Goal: Information Seeking & Learning: Check status

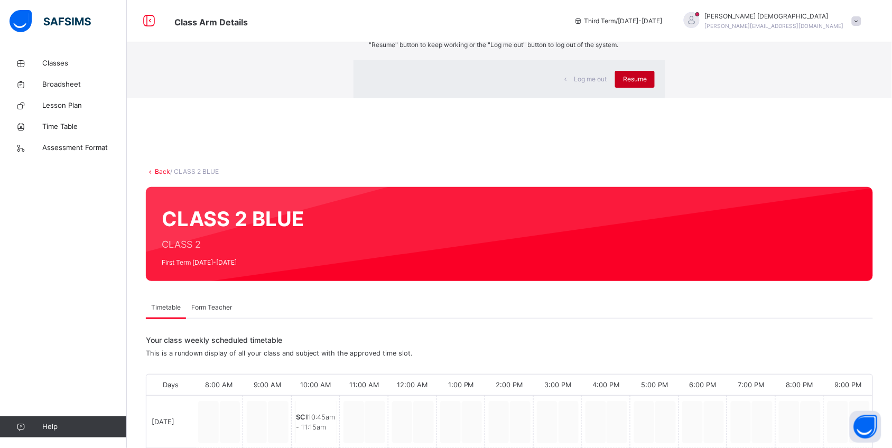
click at [623, 84] on span "Resume" at bounding box center [635, 79] width 24 height 10
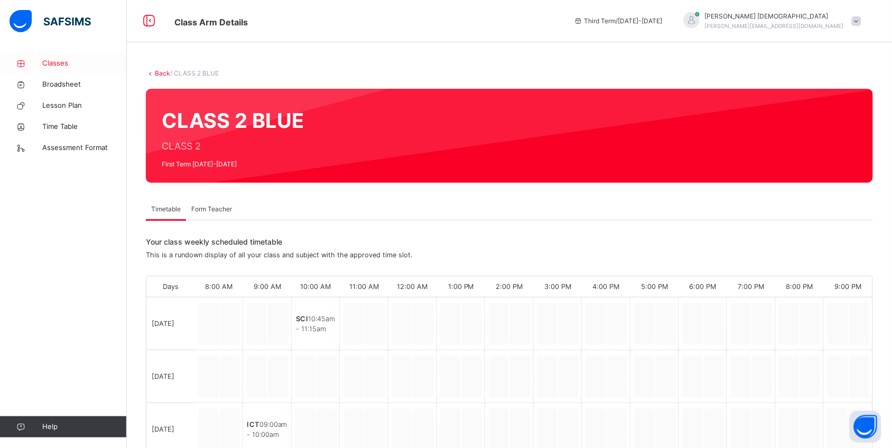
click at [56, 61] on span "Classes" at bounding box center [84, 63] width 85 height 11
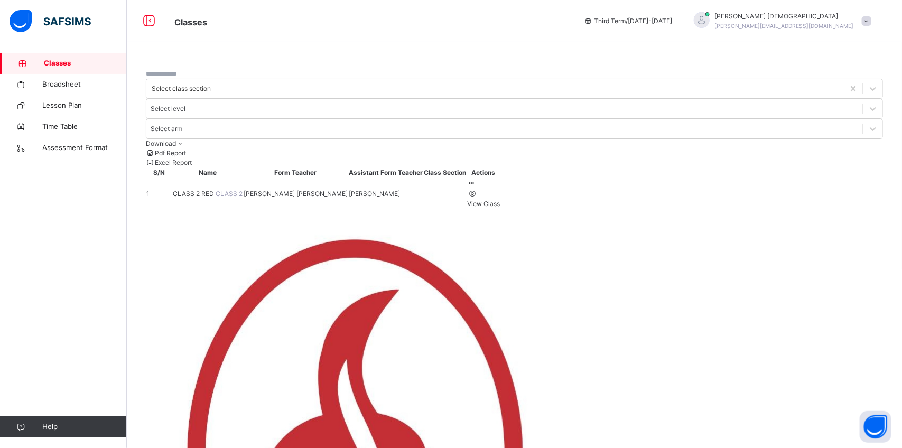
click at [197, 190] on span "CLASS 2 RED" at bounding box center [194, 194] width 43 height 8
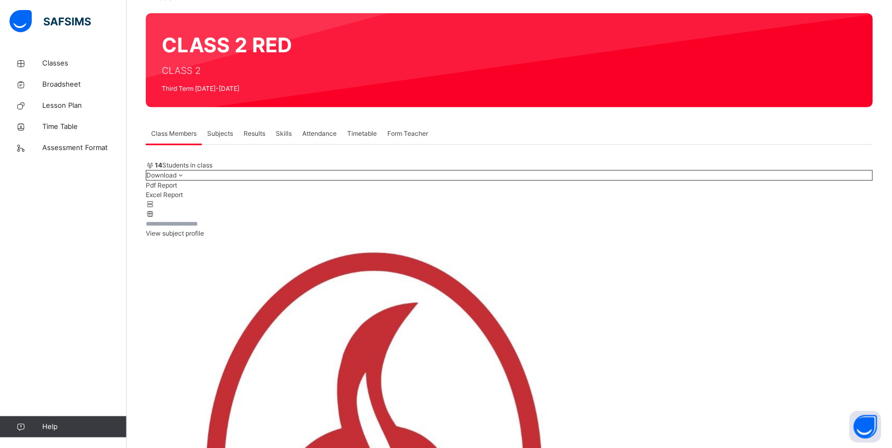
scroll to position [78, 0]
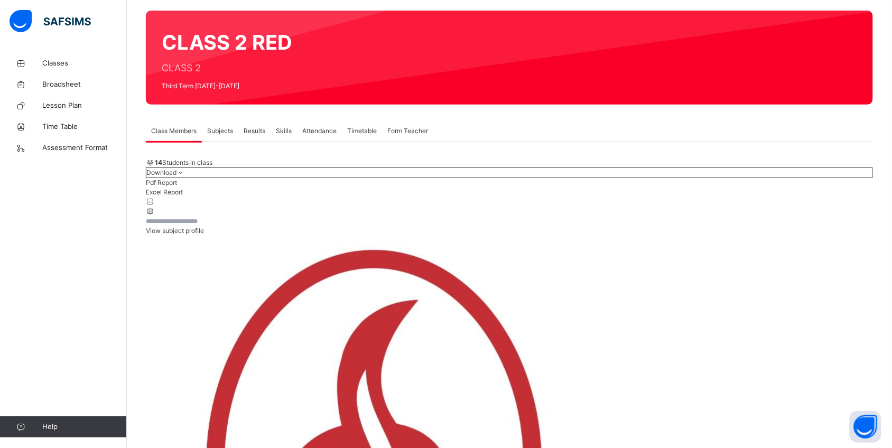
click at [253, 129] on span "Results" at bounding box center [255, 131] width 22 height 10
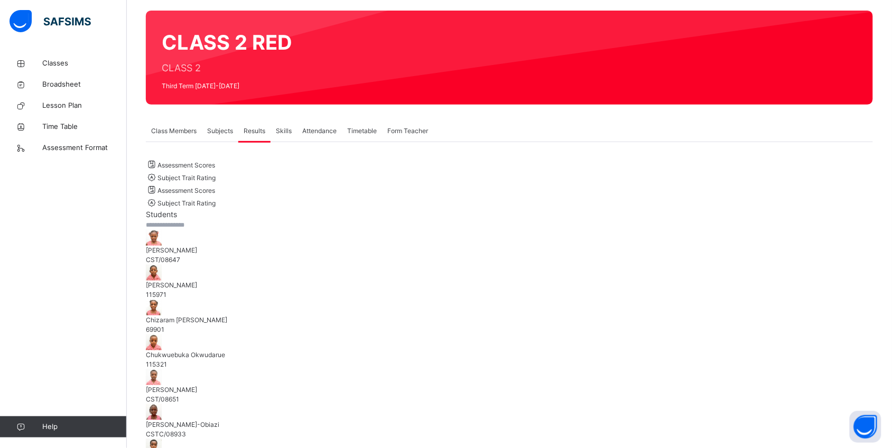
click at [214, 255] on span "[PERSON_NAME]" at bounding box center [509, 251] width 727 height 10
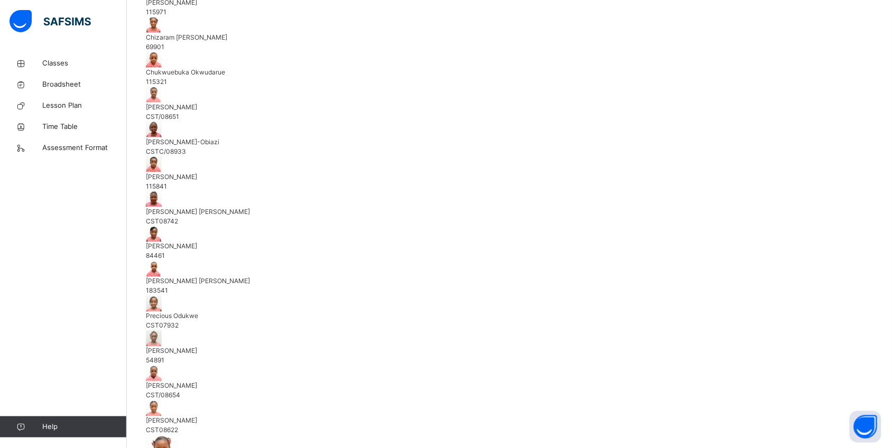
scroll to position [368, 0]
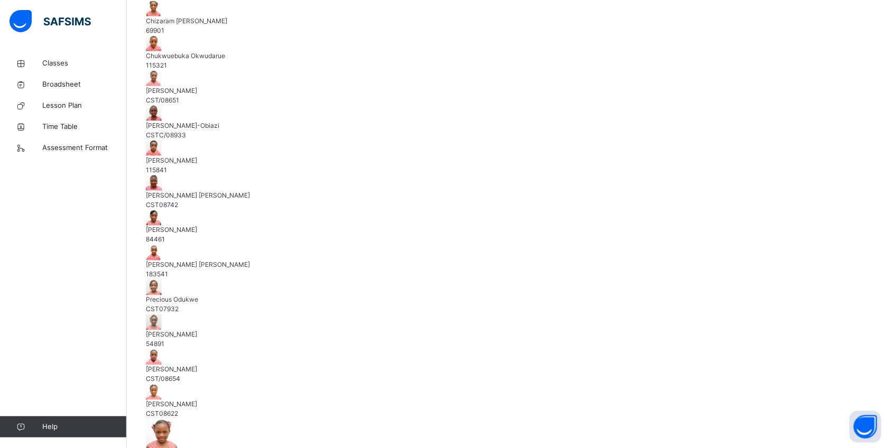
click at [254, 70] on div "Chukwuebuka Okwudarue 115321" at bounding box center [509, 60] width 727 height 19
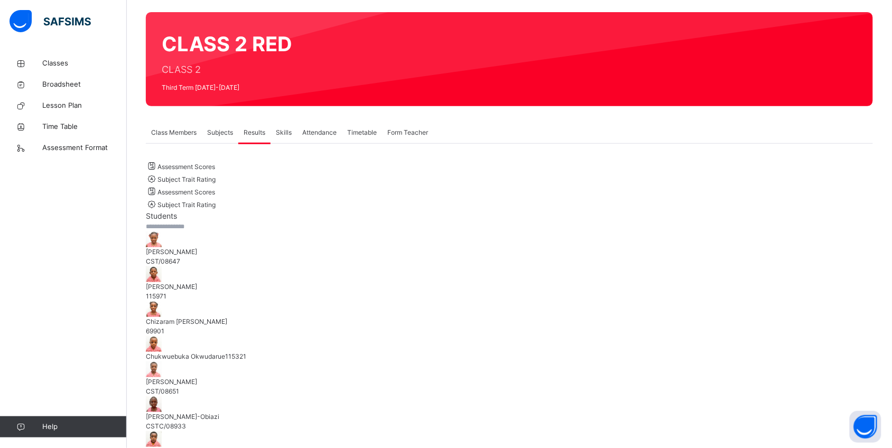
scroll to position [120, 0]
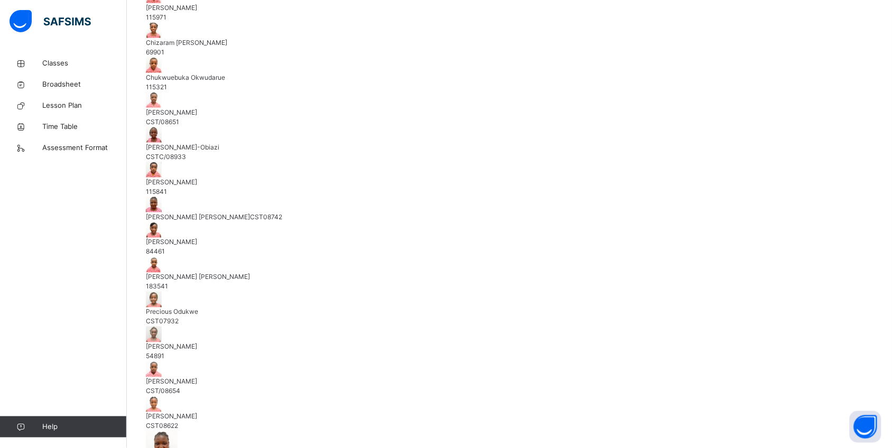
scroll to position [161, 0]
click at [217, 412] on div "Zahra Yusuf CST08622" at bounding box center [509, 421] width 727 height 19
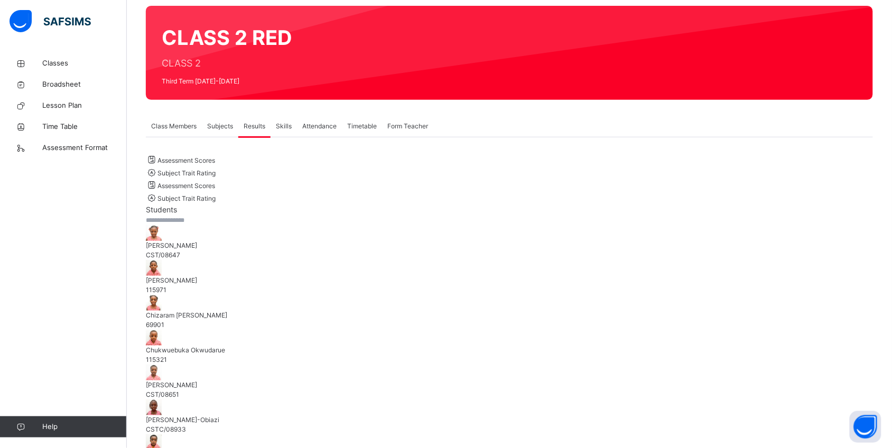
scroll to position [0, 0]
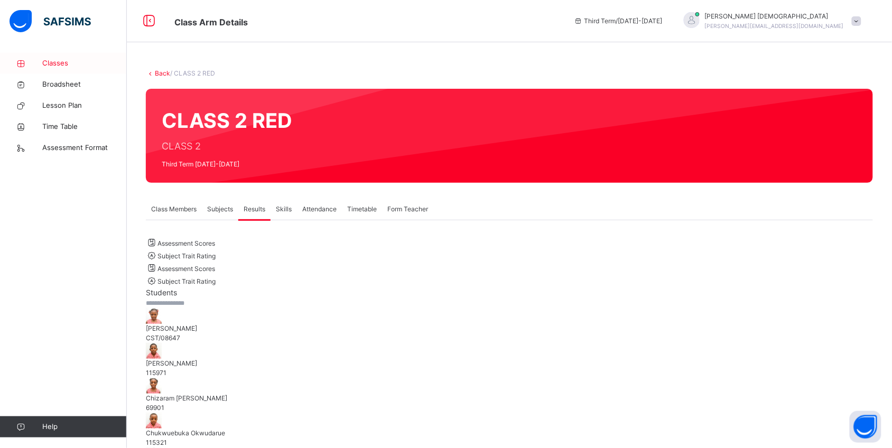
click at [61, 63] on span "Classes" at bounding box center [84, 63] width 85 height 11
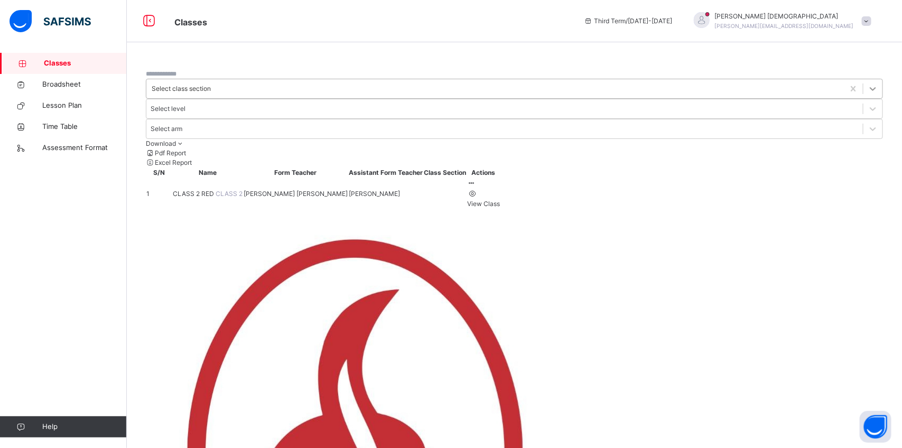
click at [867, 83] on icon at bounding box center [872, 88] width 11 height 11
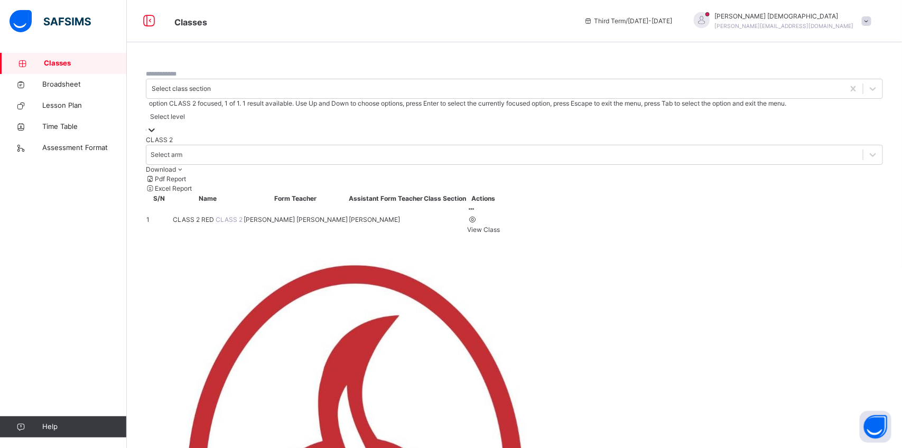
click at [157, 125] on icon at bounding box center [151, 130] width 11 height 11
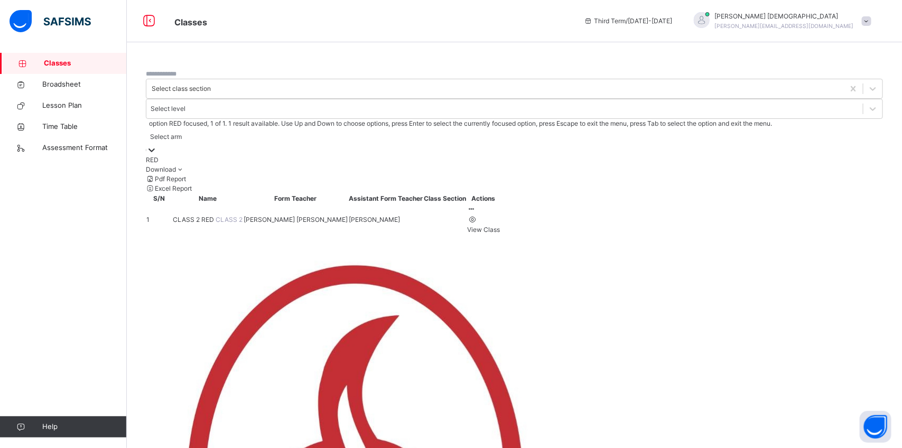
click at [157, 145] on icon at bounding box center [151, 150] width 11 height 11
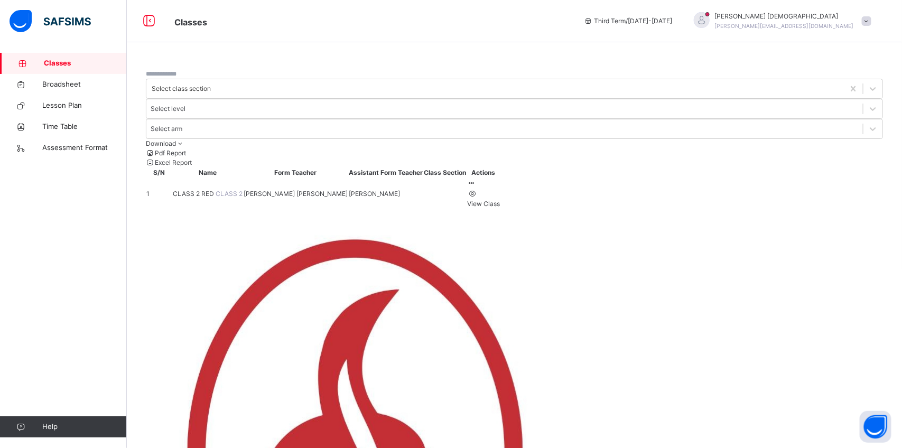
click at [672, 21] on span "Third Term / 2024-2025" at bounding box center [628, 21] width 89 height 10
click at [593, 22] on icon at bounding box center [588, 21] width 9 height 8
click at [867, 20] on span at bounding box center [867, 21] width 10 height 10
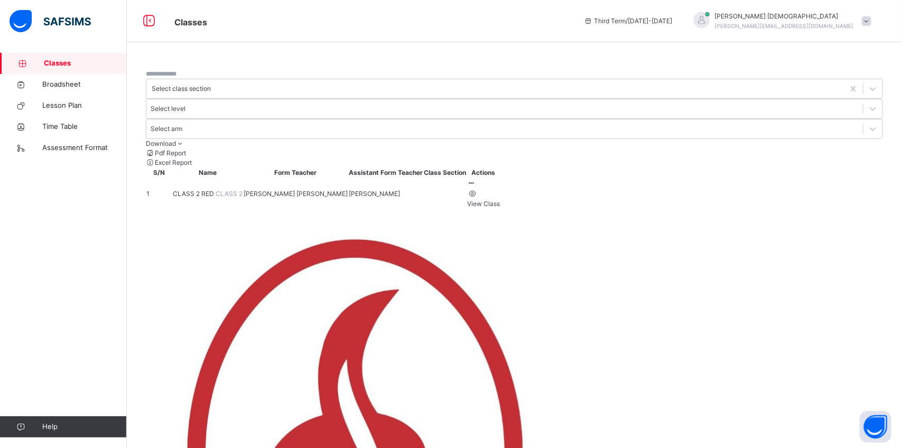
click at [897, 173] on div "Select class section Select level Select arm Download Pdf Report Excel Report S…" at bounding box center [514, 139] width 775 height 172
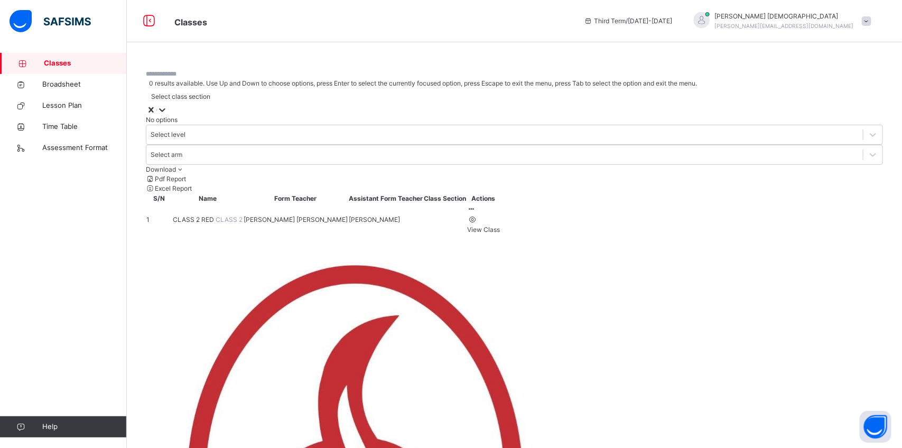
click at [167, 105] on icon at bounding box center [162, 110] width 11 height 11
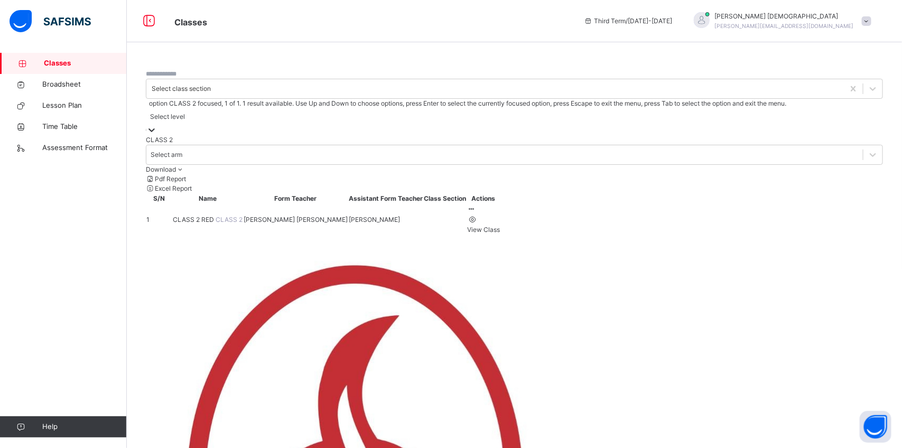
click at [155, 128] on icon at bounding box center [151, 130] width 6 height 4
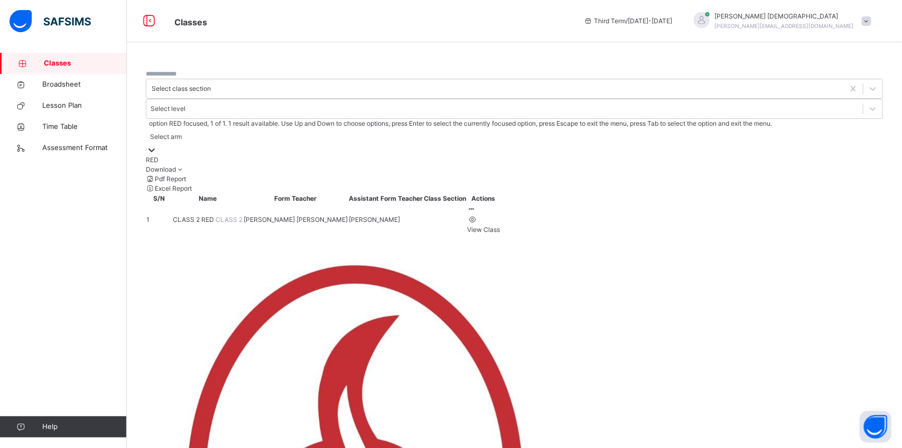
click at [157, 145] on icon at bounding box center [151, 150] width 11 height 11
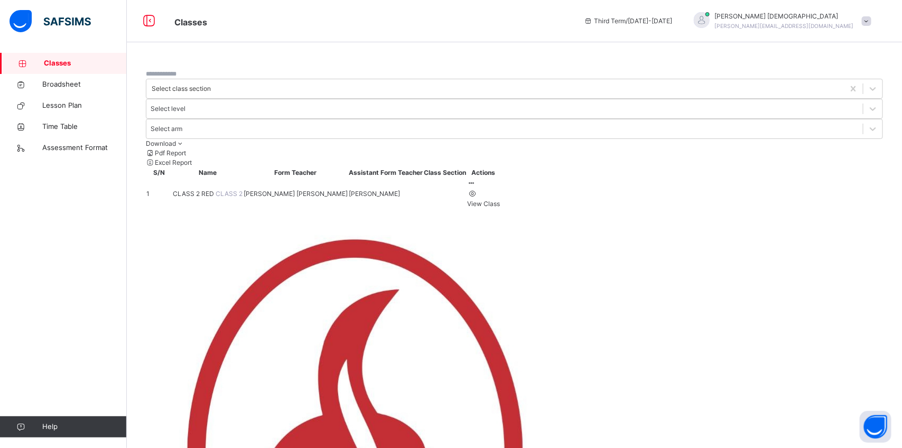
click at [867, 21] on span at bounding box center [867, 21] width 10 height 10
click at [201, 190] on span "CLASS 2 RED" at bounding box center [194, 194] width 43 height 8
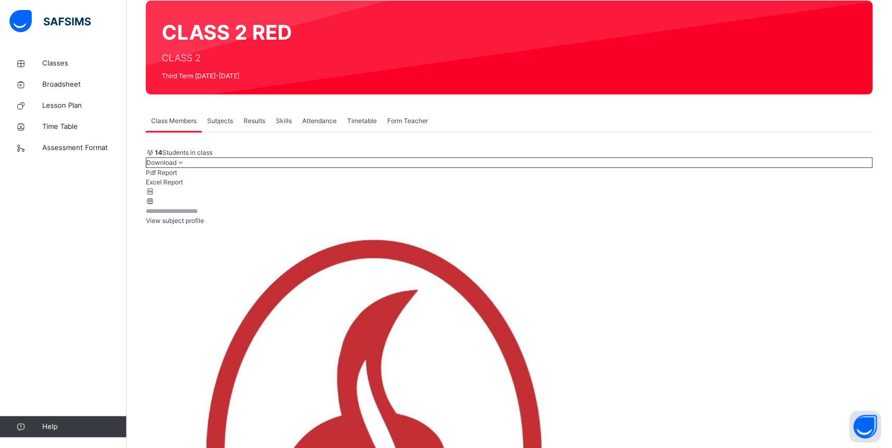
scroll to position [81, 0]
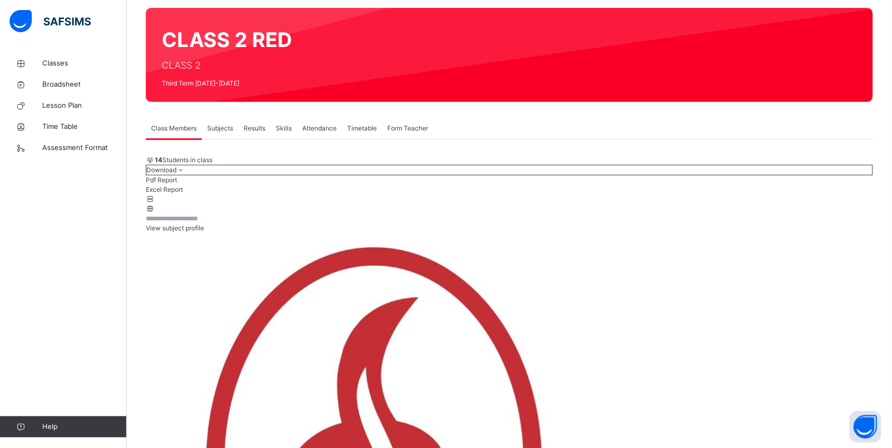
click at [249, 128] on span "Results" at bounding box center [255, 129] width 22 height 10
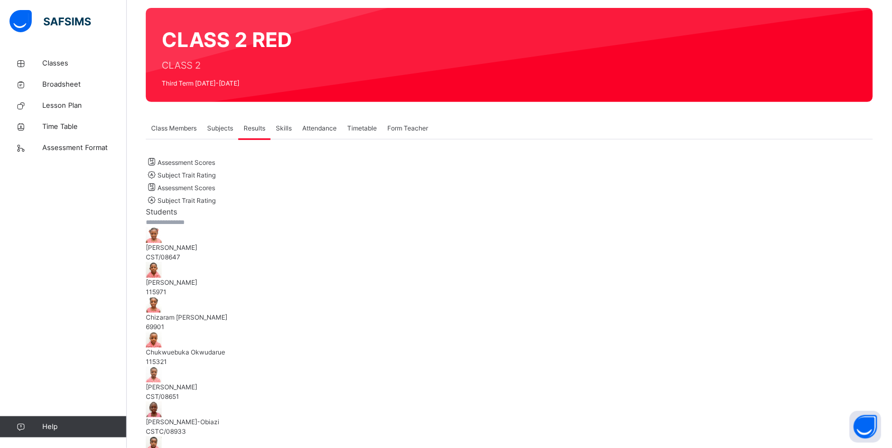
click at [180, 261] on span "CST/08647" at bounding box center [163, 257] width 34 height 8
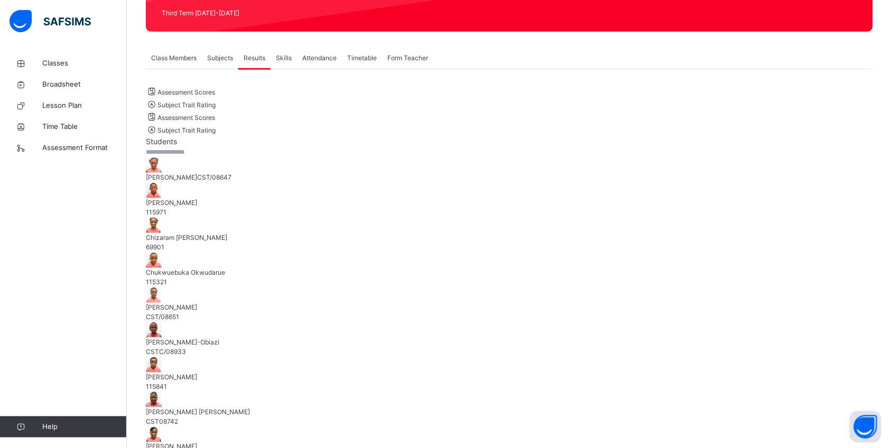
scroll to position [0, 0]
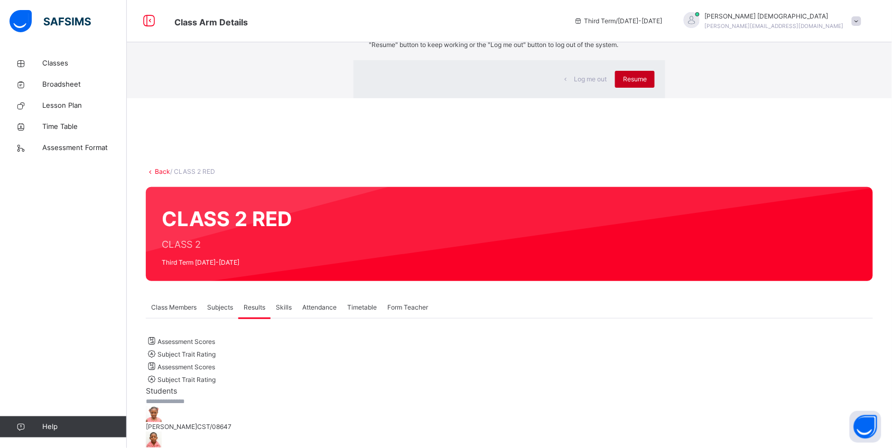
click at [623, 84] on span "Resume" at bounding box center [635, 79] width 24 height 10
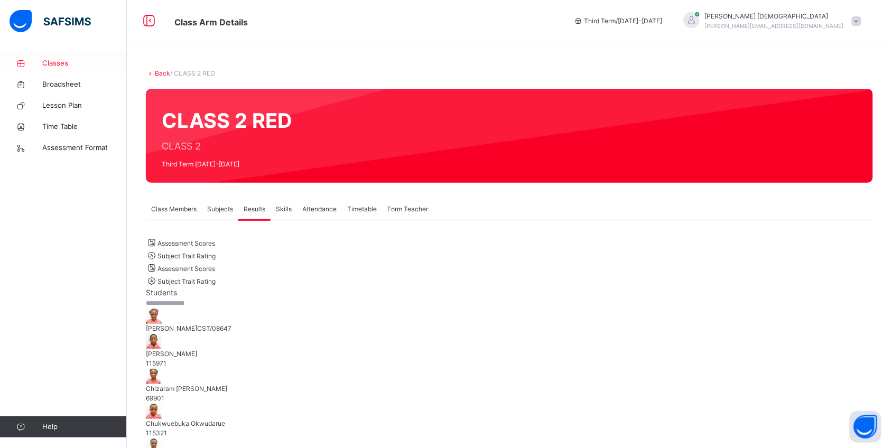
click at [61, 61] on span "Classes" at bounding box center [84, 63] width 85 height 11
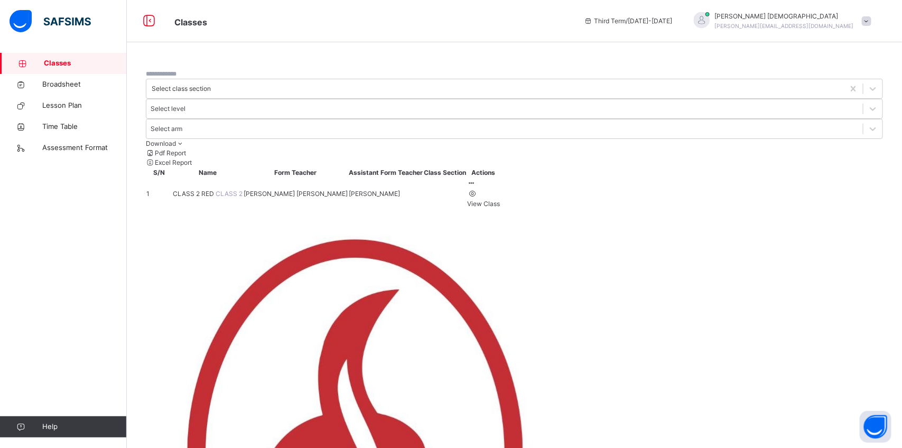
click at [61, 61] on span "Classes" at bounding box center [85, 63] width 83 height 11
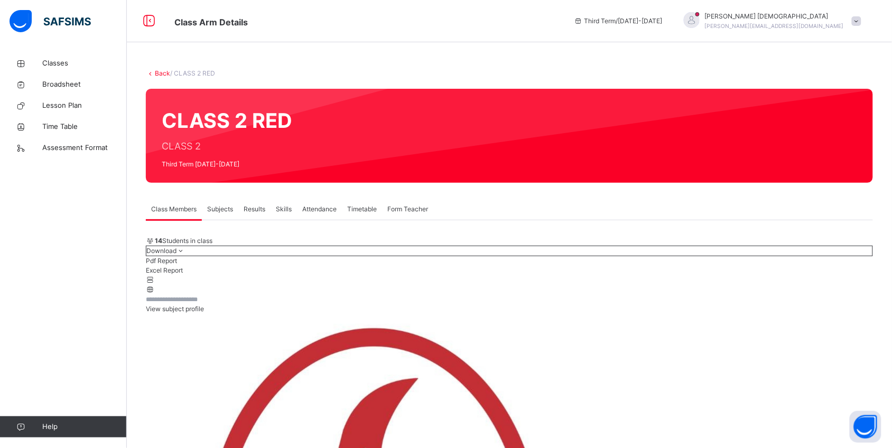
click at [583, 23] on icon at bounding box center [578, 21] width 9 height 8
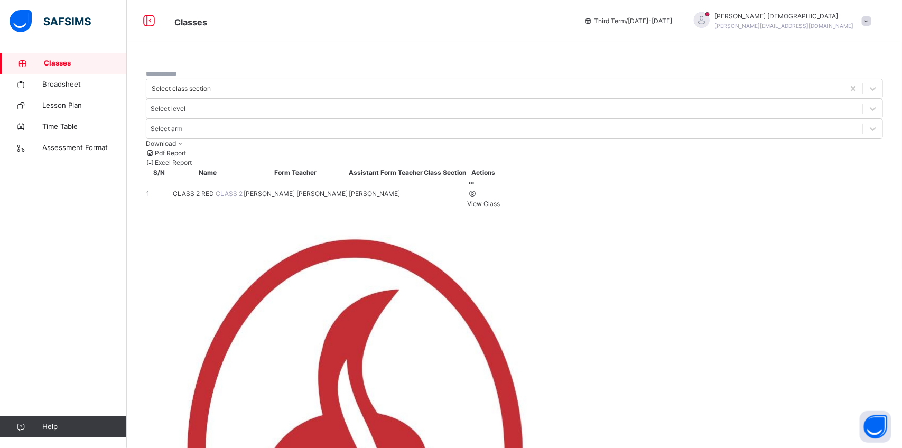
click at [476, 179] on icon at bounding box center [471, 183] width 9 height 8
drag, startPoint x: 878, startPoint y: 0, endPoint x: 526, endPoint y: 230, distance: 421.4
drag, startPoint x: 317, startPoint y: 1, endPoint x: 569, endPoint y: 363, distance: 440.9
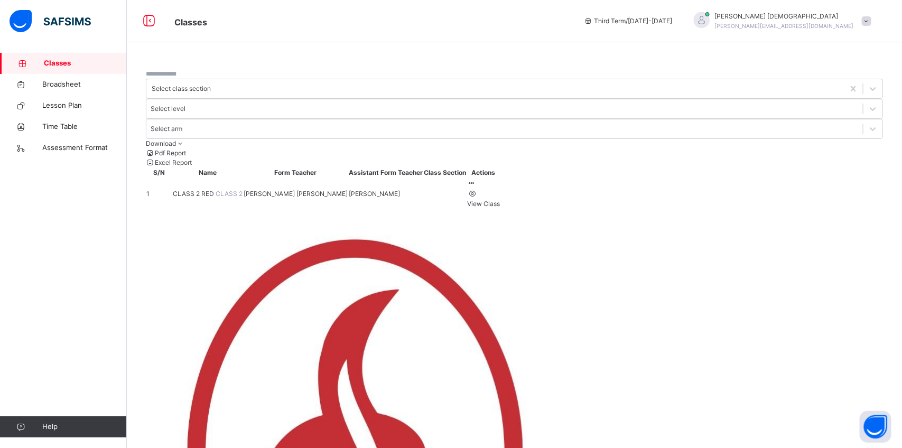
click at [294, 79] on div at bounding box center [514, 74] width 737 height 10
click at [295, 79] on div at bounding box center [514, 74] width 737 height 10
click at [863, 83] on div at bounding box center [872, 88] width 19 height 19
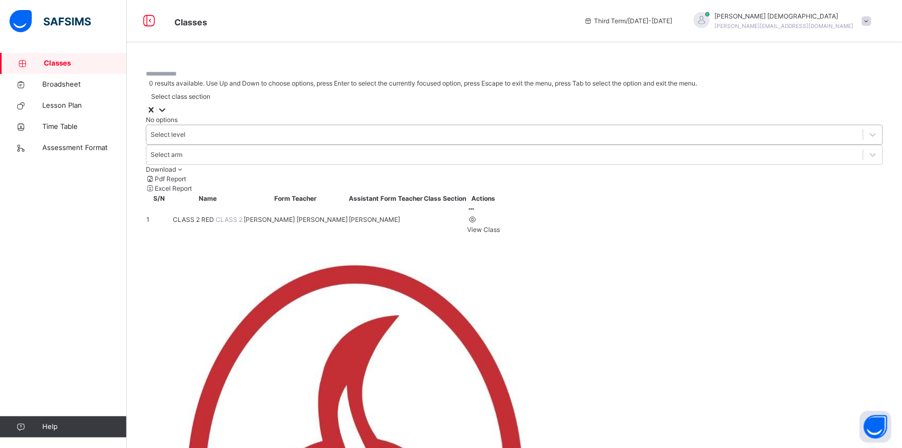
click at [185, 130] on div "Select level" at bounding box center [168, 135] width 35 height 10
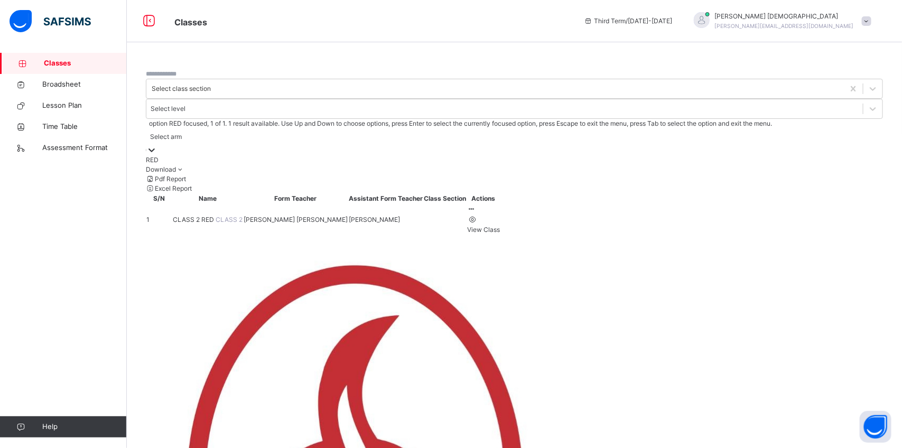
click at [182, 132] on div "Select arm" at bounding box center [166, 137] width 32 height 10
click at [867, 23] on span at bounding box center [867, 21] width 10 height 10
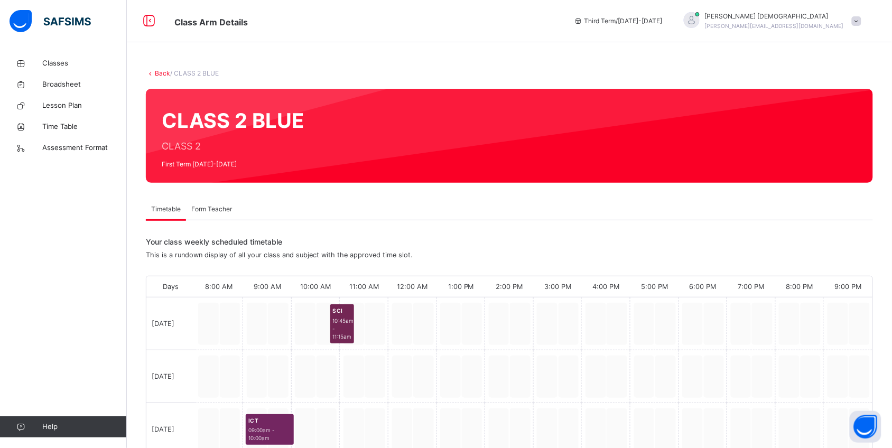
click at [158, 72] on link "Back" at bounding box center [162, 73] width 15 height 8
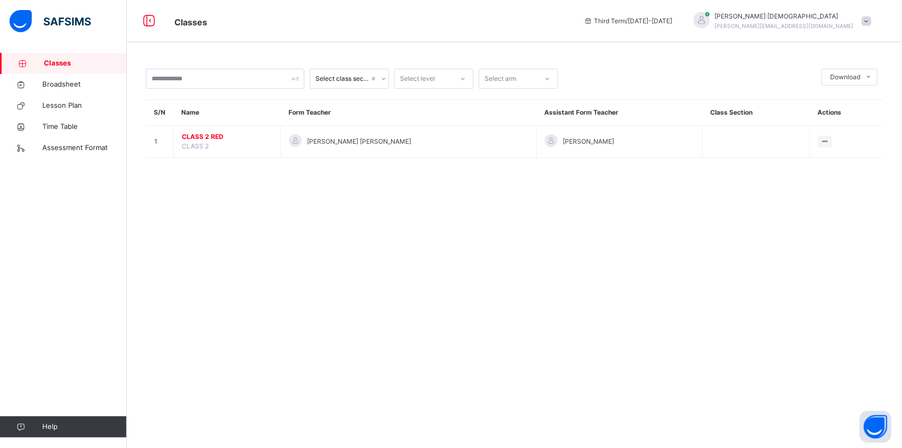
click at [352, 76] on div "Select class section" at bounding box center [342, 79] width 54 height 10
click at [426, 77] on div "Select level" at bounding box center [417, 79] width 35 height 20
click at [495, 81] on div "Select arm" at bounding box center [500, 79] width 32 height 20
click at [285, 83] on input "text" at bounding box center [225, 79] width 158 height 20
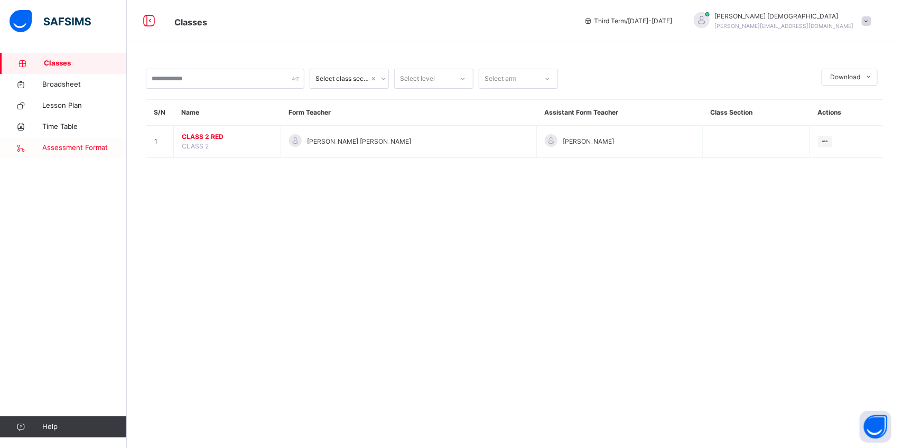
click at [90, 143] on span "Assessment Format" at bounding box center [84, 148] width 85 height 11
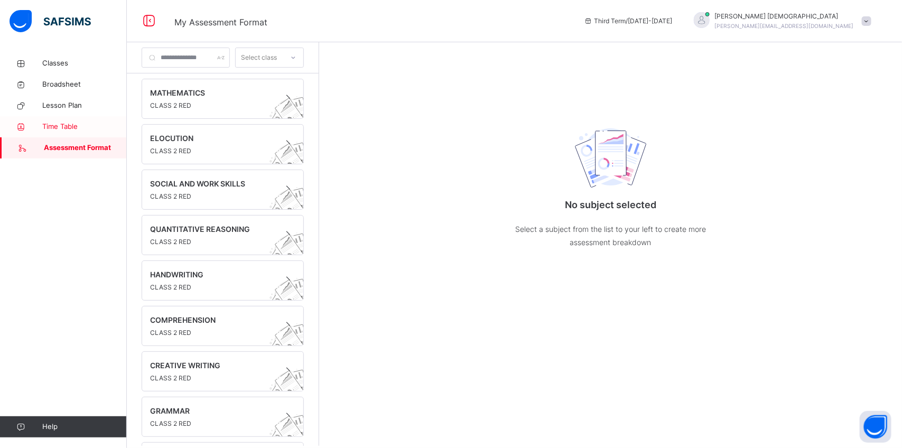
click at [64, 128] on span "Time Table" at bounding box center [84, 126] width 85 height 11
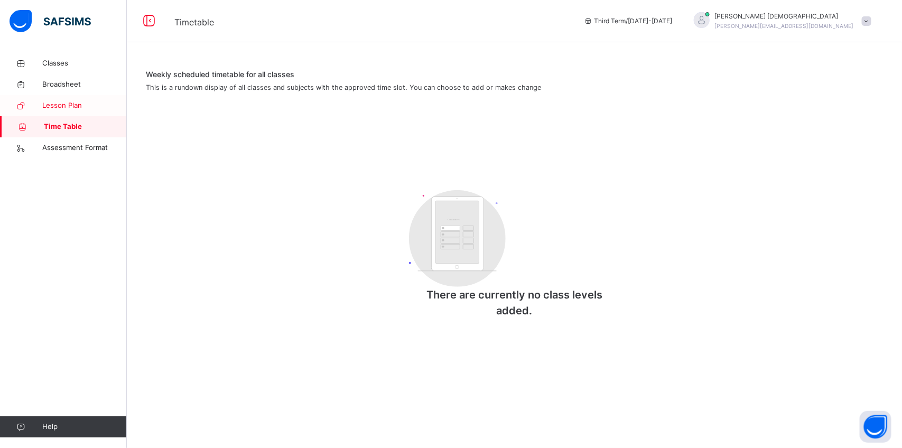
click at [56, 102] on span "Lesson Plan" at bounding box center [84, 105] width 85 height 11
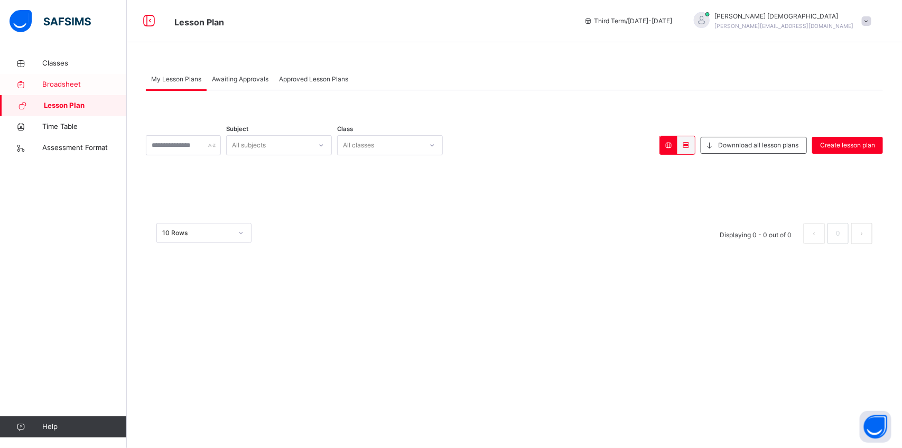
click at [61, 78] on link "Broadsheet" at bounding box center [63, 84] width 127 height 21
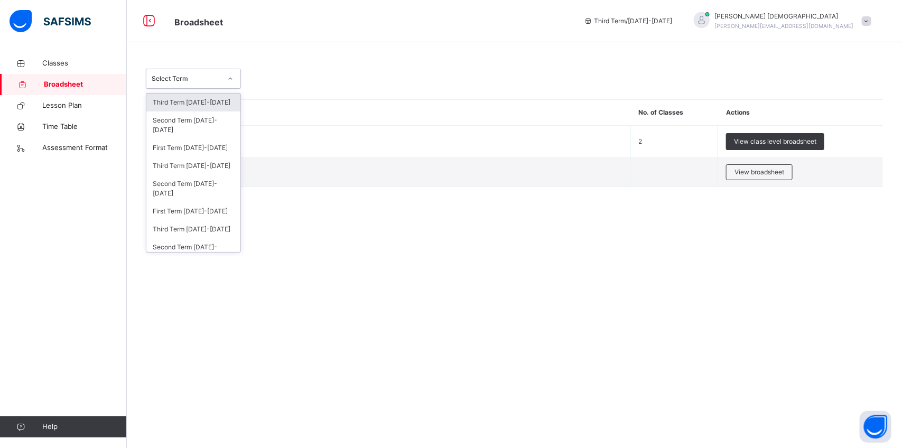
click at [209, 77] on div "Select Term" at bounding box center [187, 79] width 70 height 10
click at [195, 188] on div "Second Term [DATE]-[DATE]" at bounding box center [193, 188] width 94 height 27
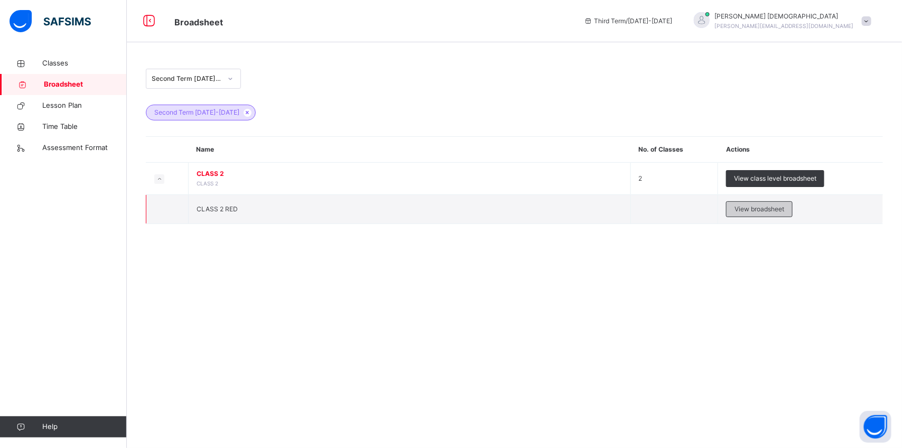
click at [751, 212] on span "View broadsheet" at bounding box center [759, 209] width 50 height 10
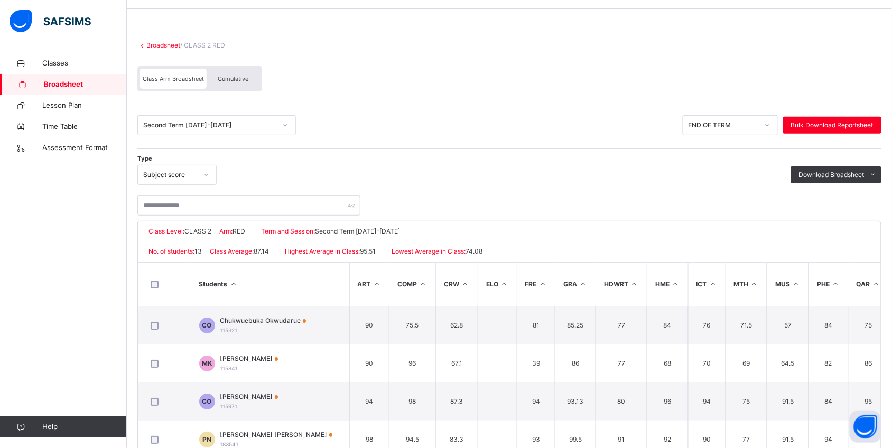
scroll to position [38, 0]
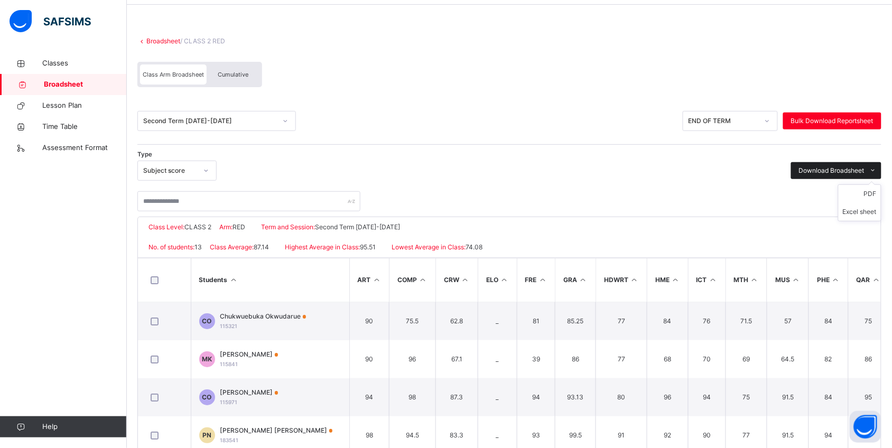
click at [877, 171] on icon at bounding box center [873, 170] width 8 height 8
click at [609, 170] on div "Type Subject score Download Broadsheet PDF Excel sheet" at bounding box center [509, 171] width 744 height 20
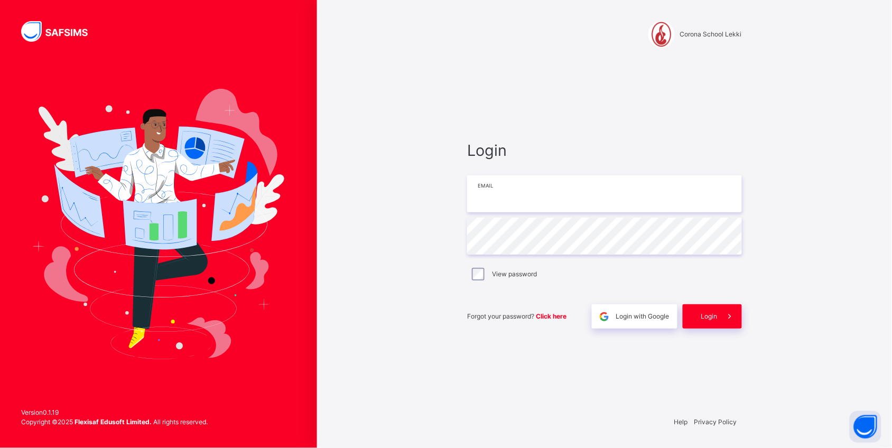
type input "**********"
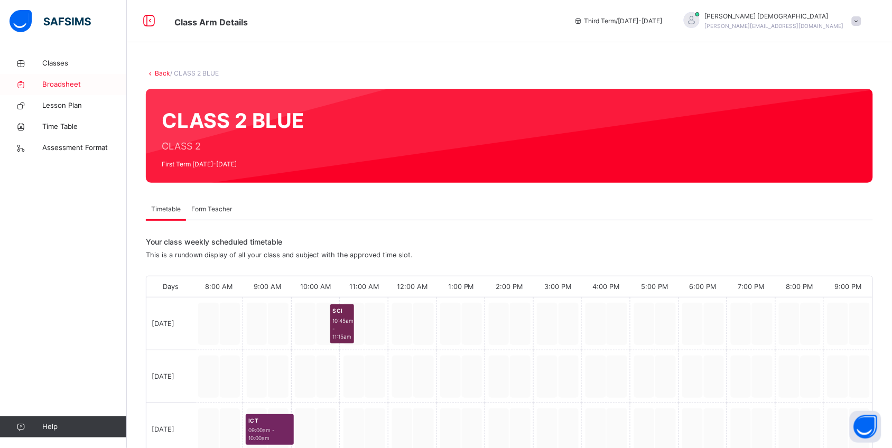
click at [78, 88] on span "Broadsheet" at bounding box center [84, 84] width 85 height 11
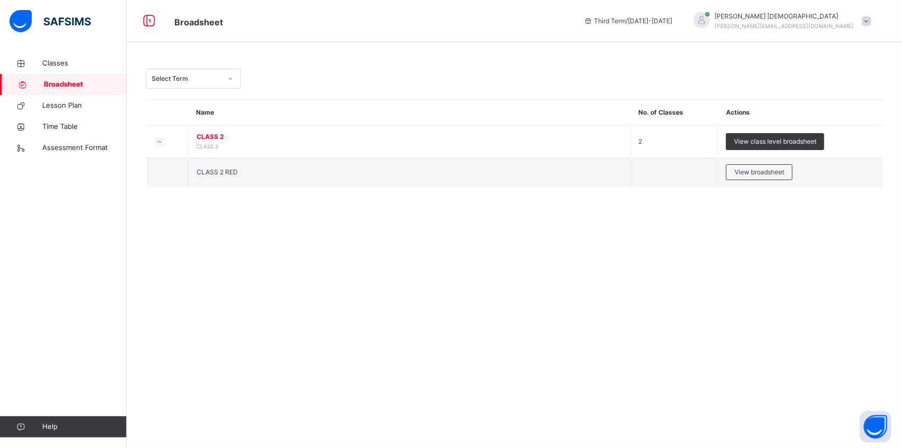
click at [228, 86] on div at bounding box center [230, 78] width 18 height 17
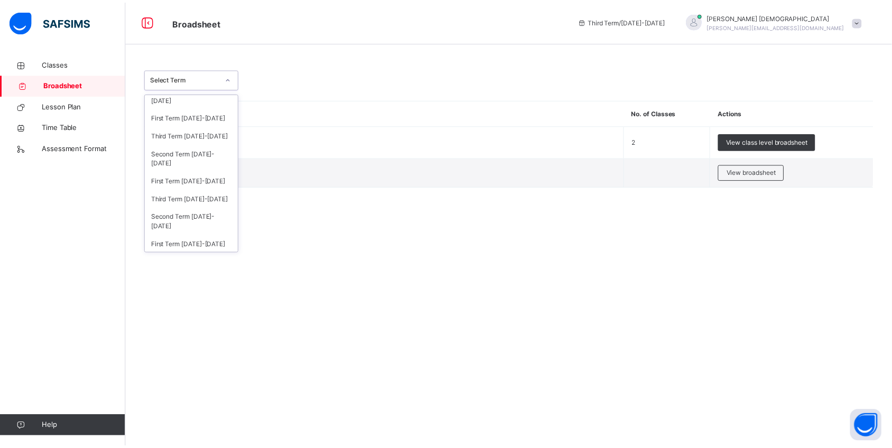
scroll to position [49, 0]
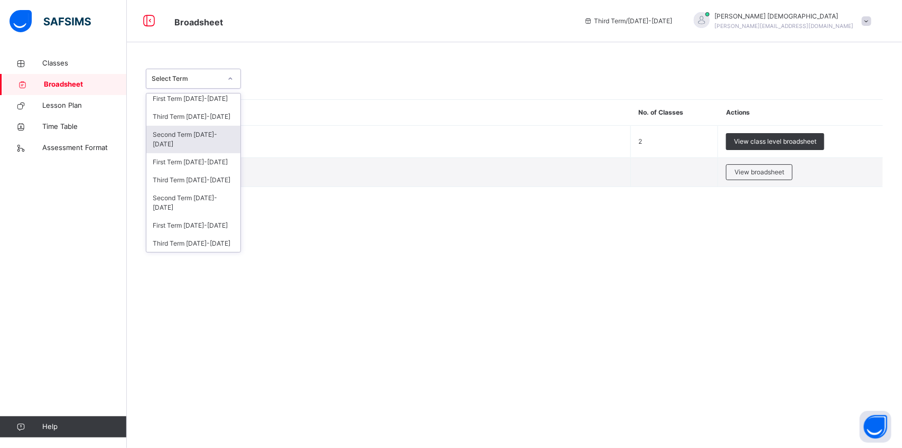
click at [201, 135] on div "Second Term [DATE]-[DATE]" at bounding box center [193, 139] width 94 height 27
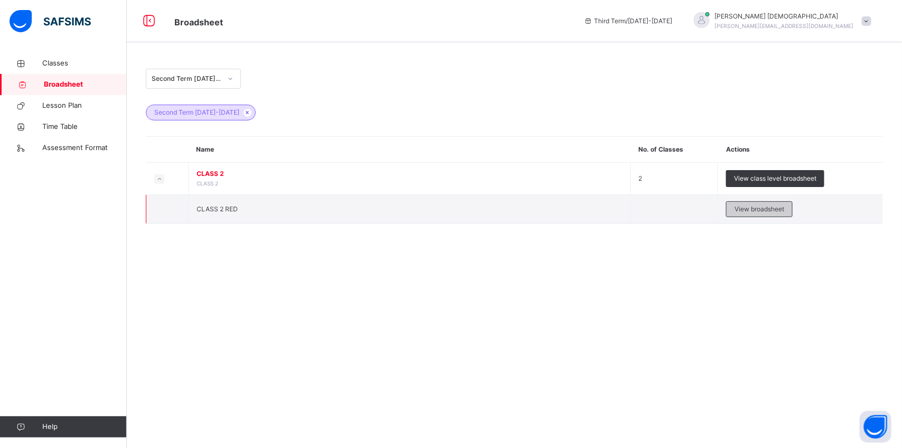
click at [746, 212] on span "View broadsheet" at bounding box center [759, 209] width 50 height 10
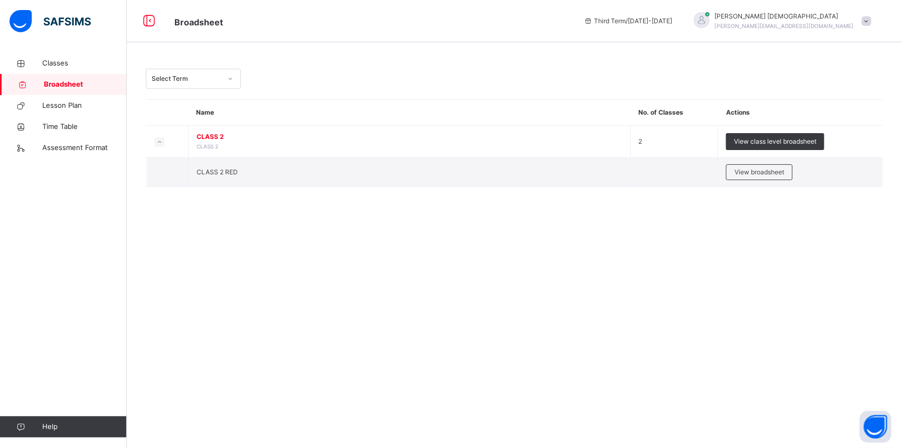
click at [219, 80] on div "Select Term" at bounding box center [187, 79] width 70 height 10
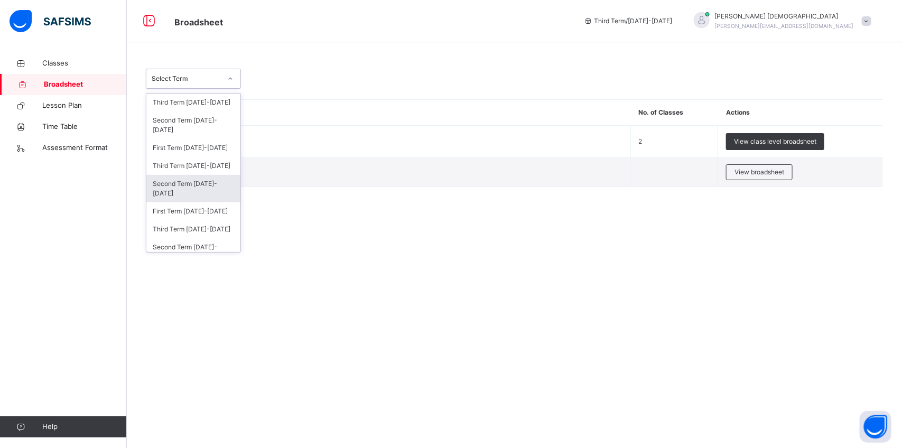
click at [222, 190] on div "Second Term [DATE]-[DATE]" at bounding box center [193, 188] width 94 height 27
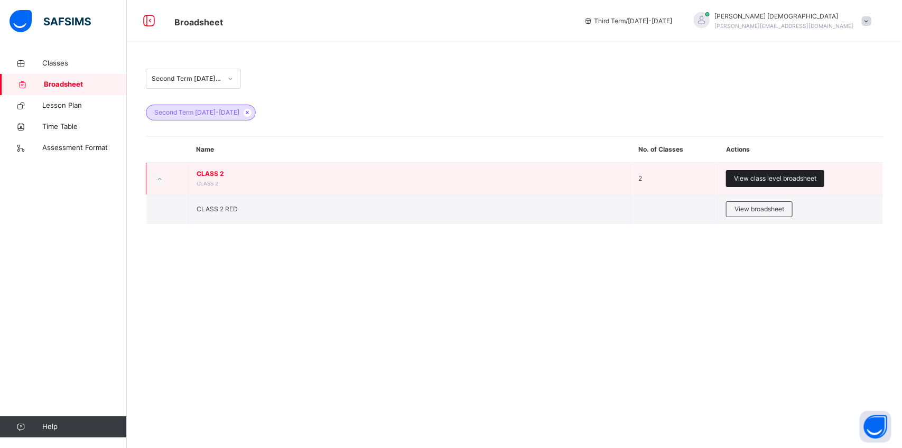
click at [741, 178] on span "View class level broadsheet" at bounding box center [775, 179] width 82 height 10
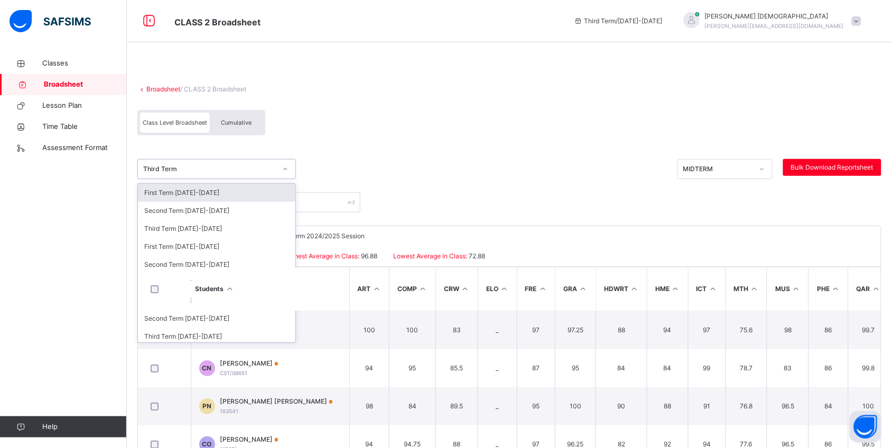
click at [275, 173] on div at bounding box center [285, 169] width 20 height 19
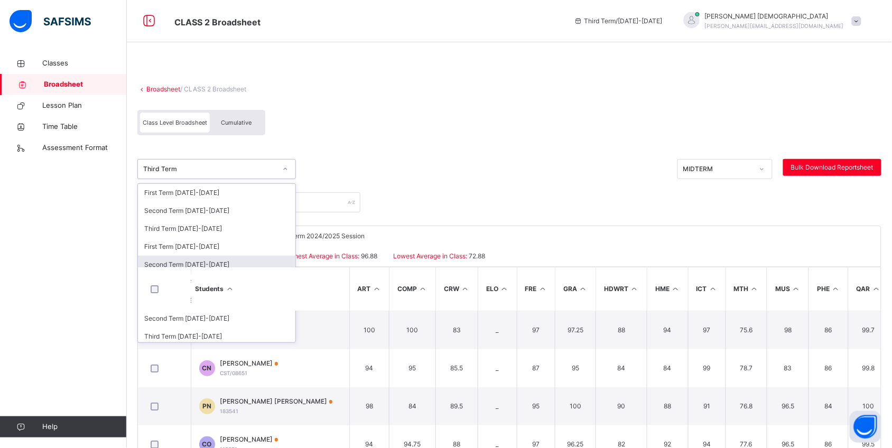
click at [237, 261] on div "Second Term [DATE]-[DATE]" at bounding box center [216, 265] width 157 height 18
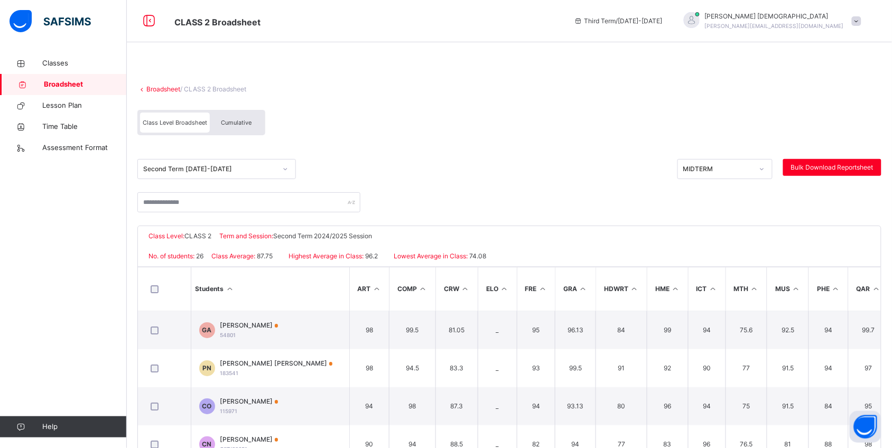
click at [241, 129] on div "Cumulative" at bounding box center [236, 123] width 53 height 20
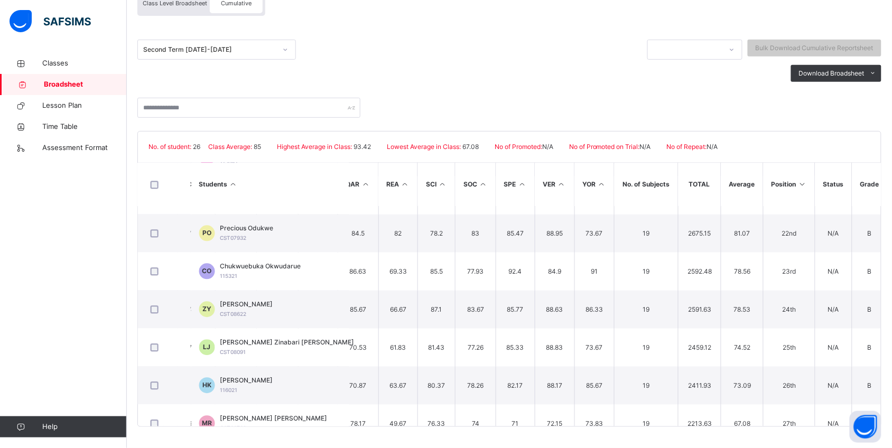
scroll to position [774, 510]
